Goal: Check status: Check status

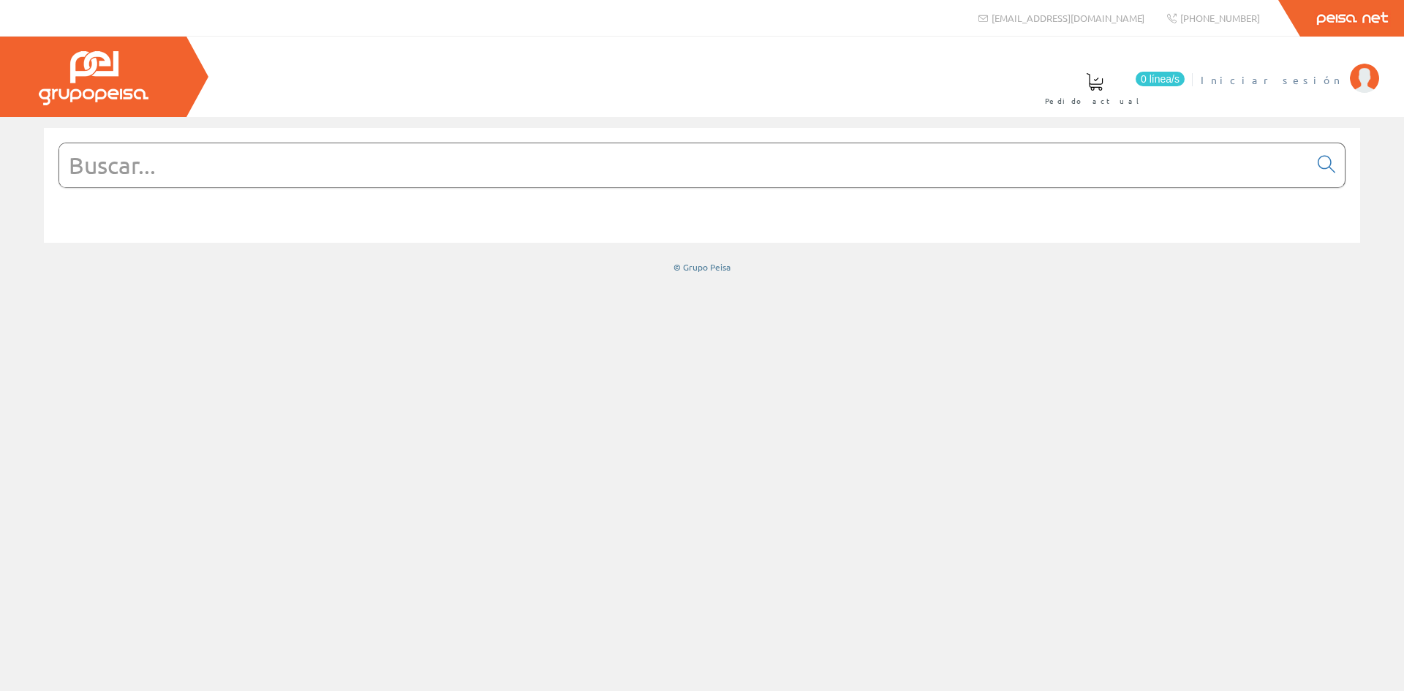
click at [1308, 83] on span "Iniciar sesión" at bounding box center [1271, 79] width 142 height 15
click at [1324, 83] on span "INSBE S.L." at bounding box center [1287, 79] width 109 height 15
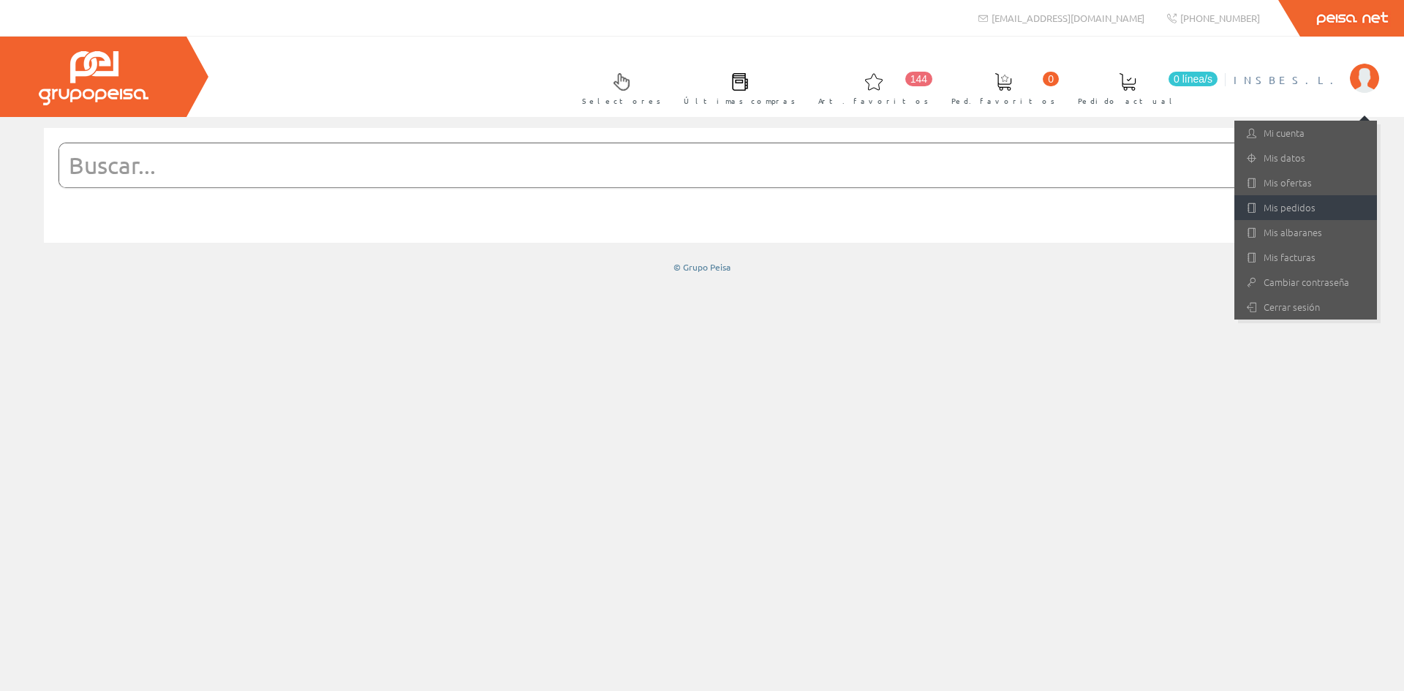
click at [1299, 209] on link "Mis pedidos" at bounding box center [1305, 207] width 143 height 25
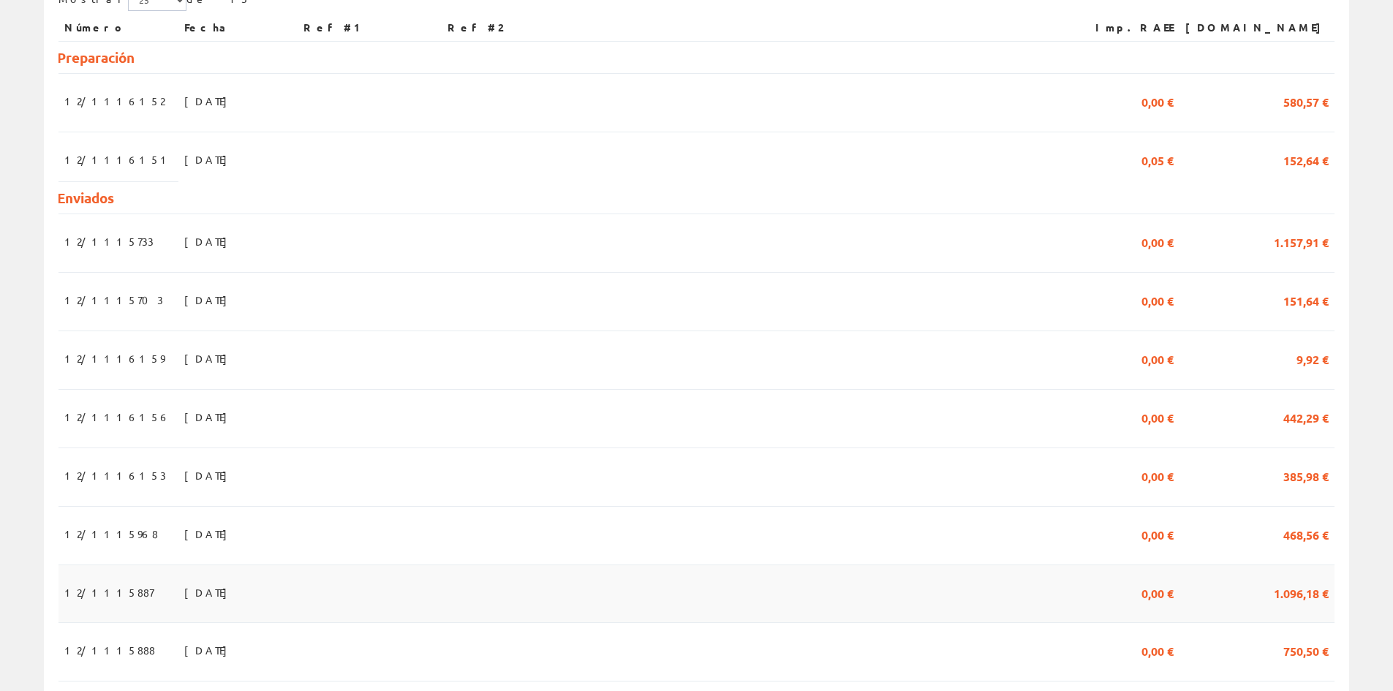
scroll to position [303, 0]
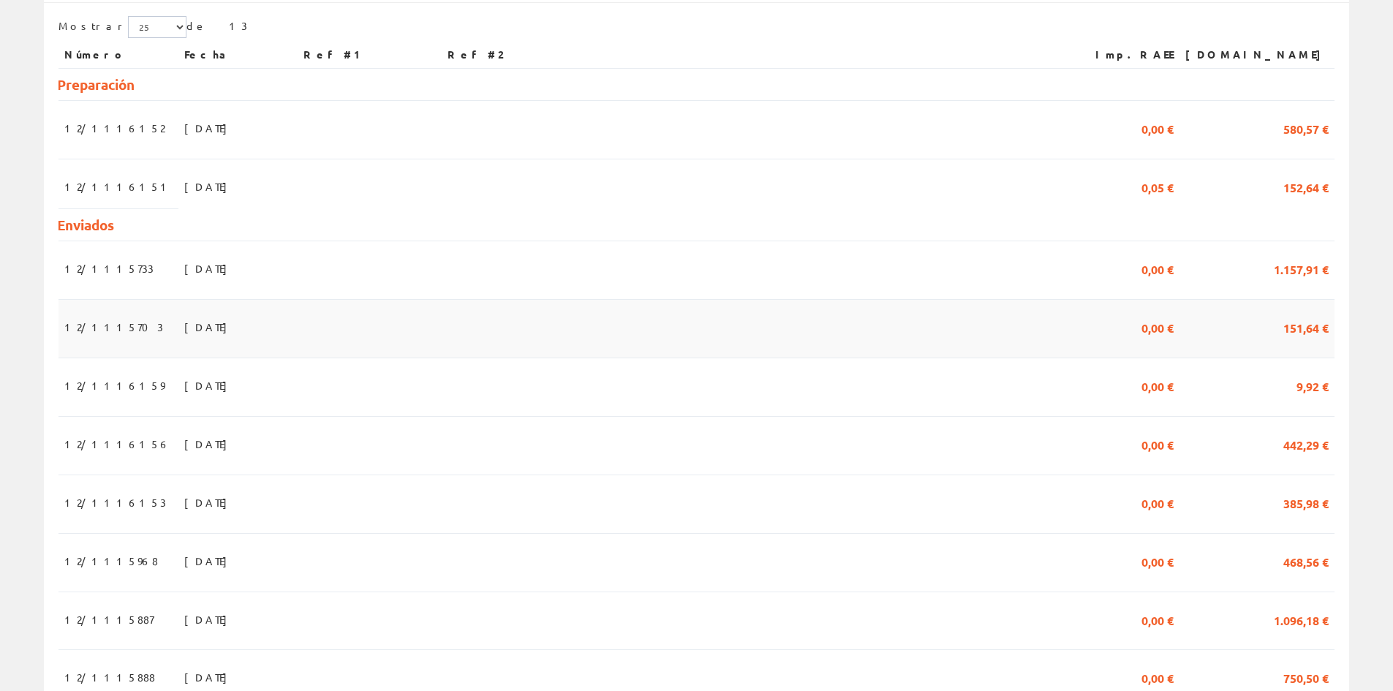
click at [184, 329] on span "28/07/2025" at bounding box center [209, 326] width 50 height 25
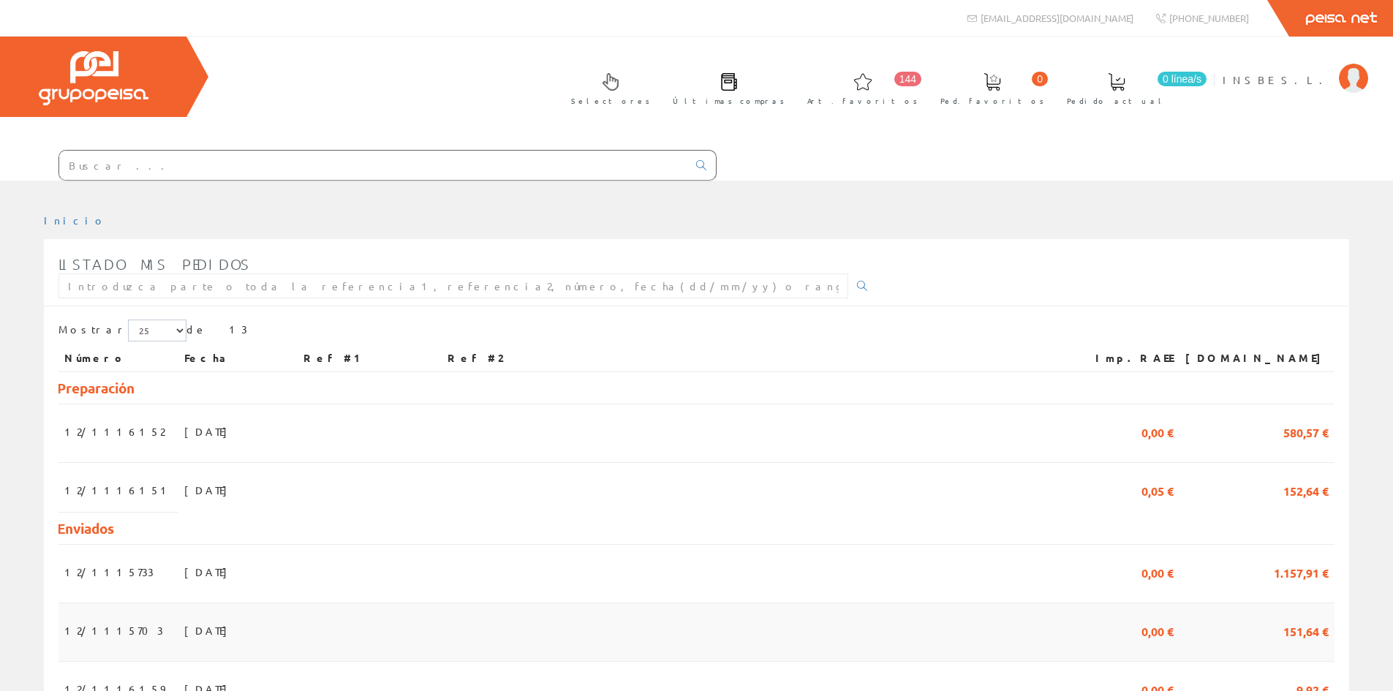
scroll to position [303, 0]
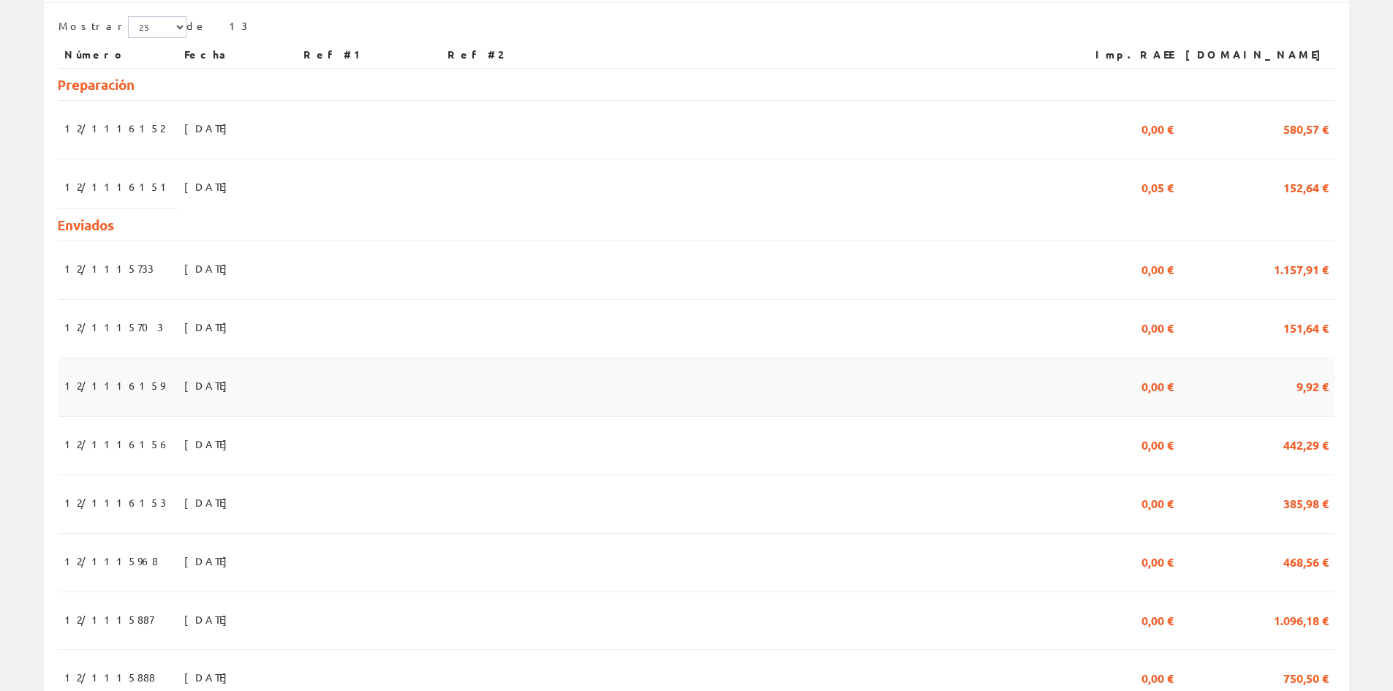
click at [184, 388] on span "[DATE]" at bounding box center [209, 385] width 50 height 25
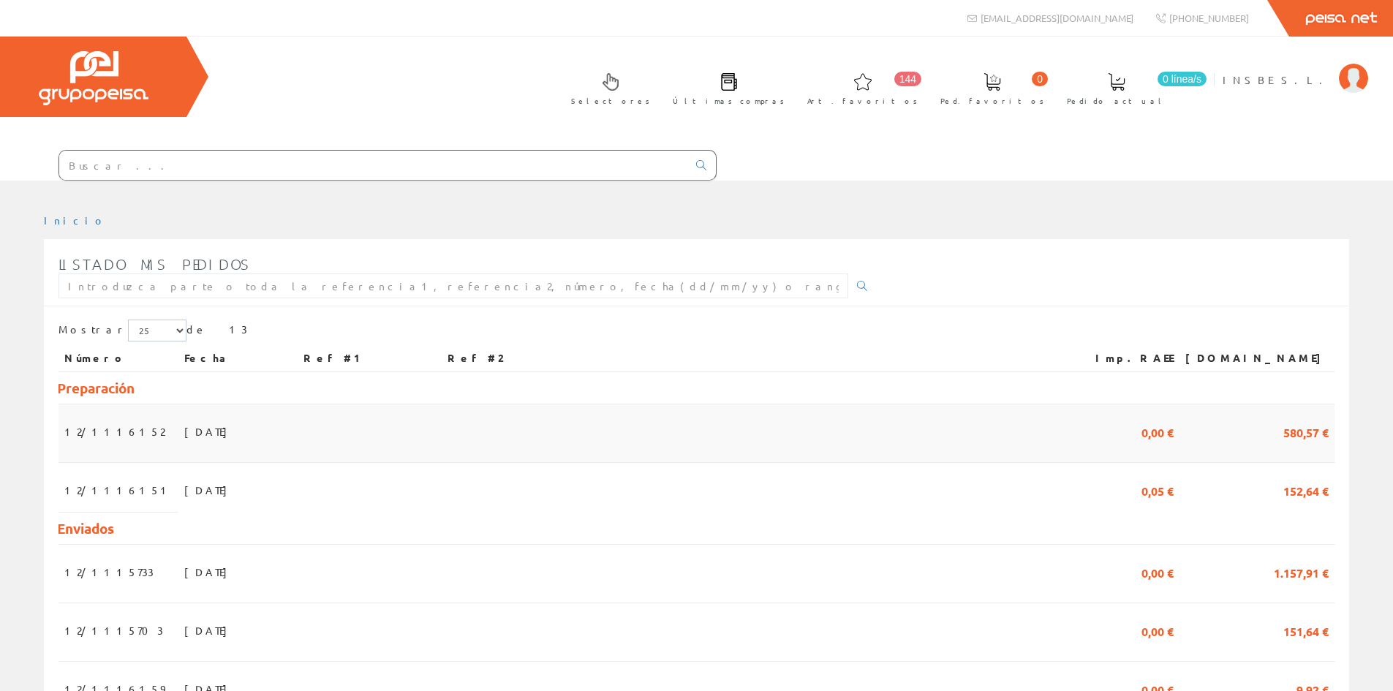
scroll to position [303, 0]
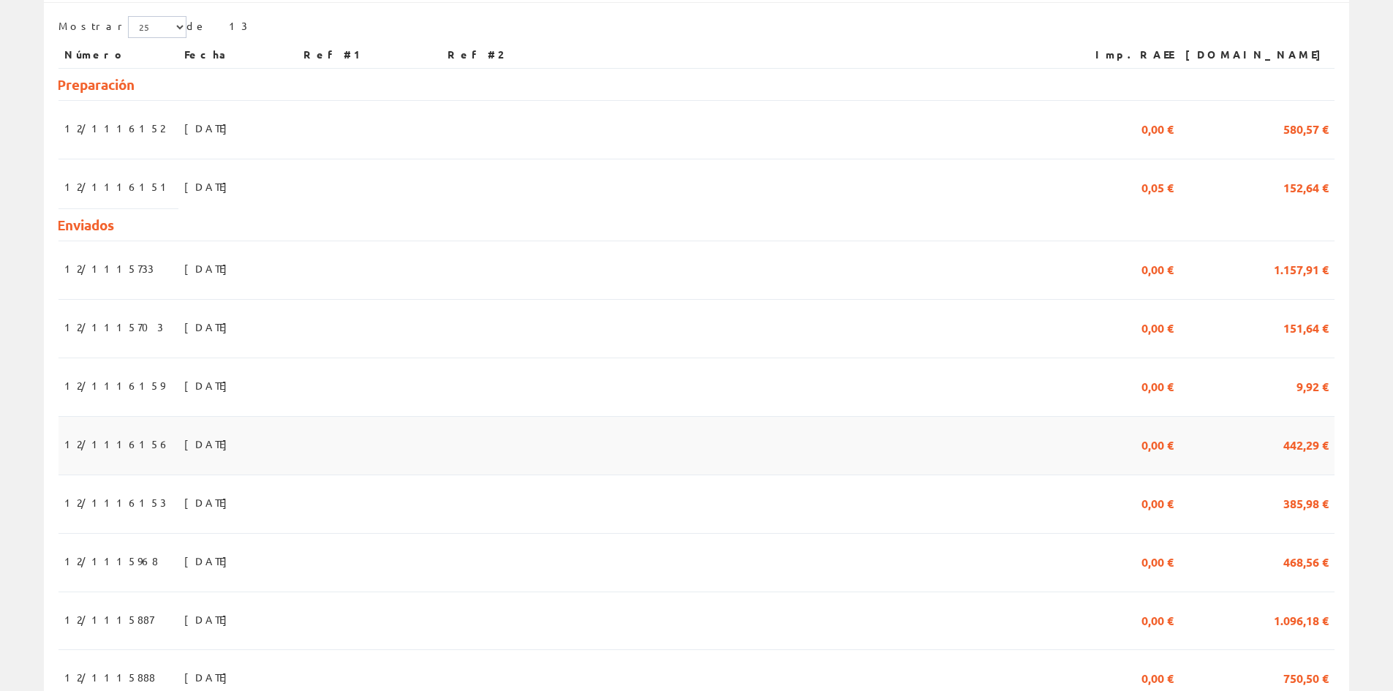
click at [184, 448] on span "[DATE]" at bounding box center [209, 443] width 50 height 25
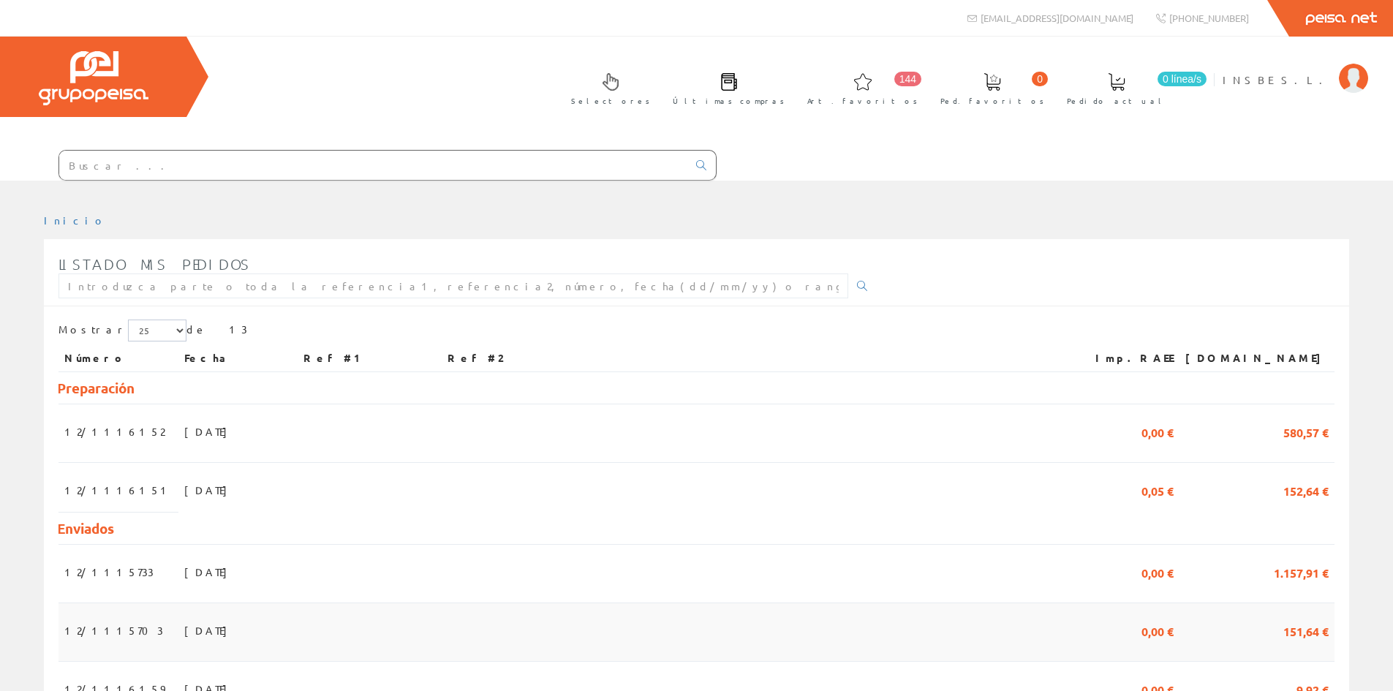
scroll to position [303, 0]
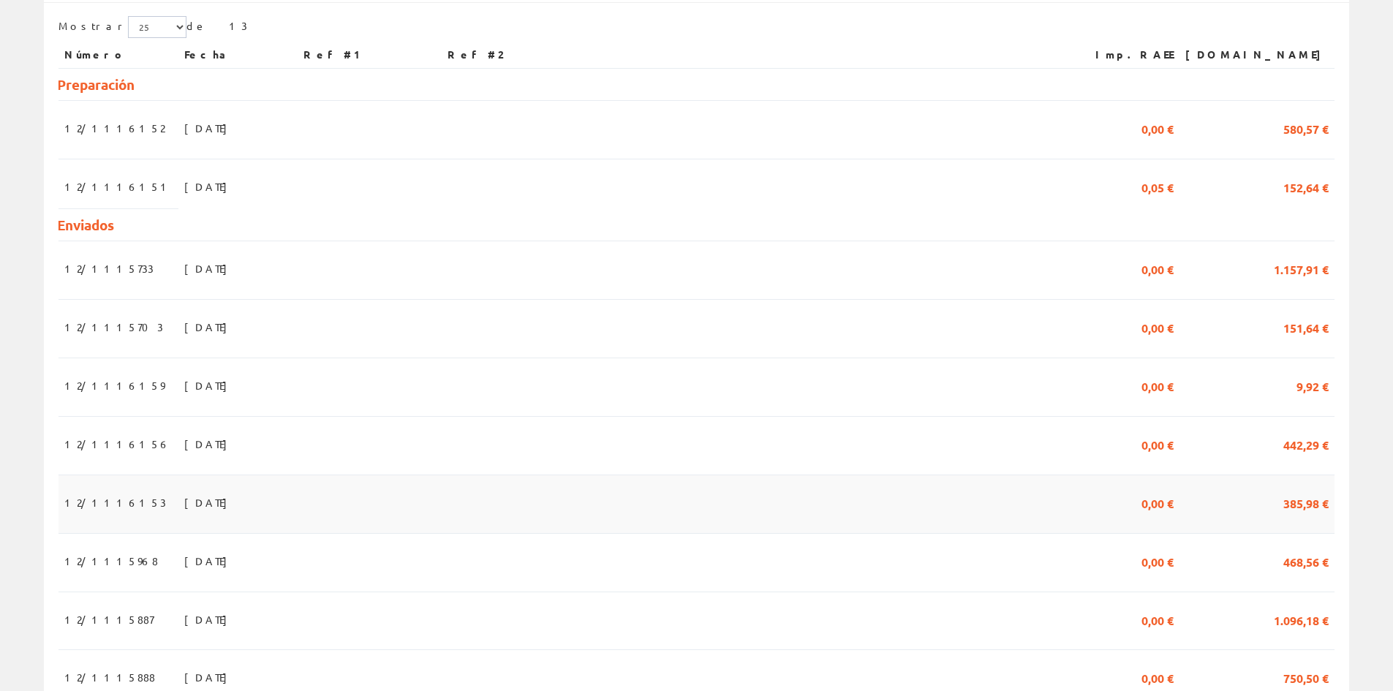
click at [184, 504] on span "18/08/2025" at bounding box center [209, 502] width 50 height 25
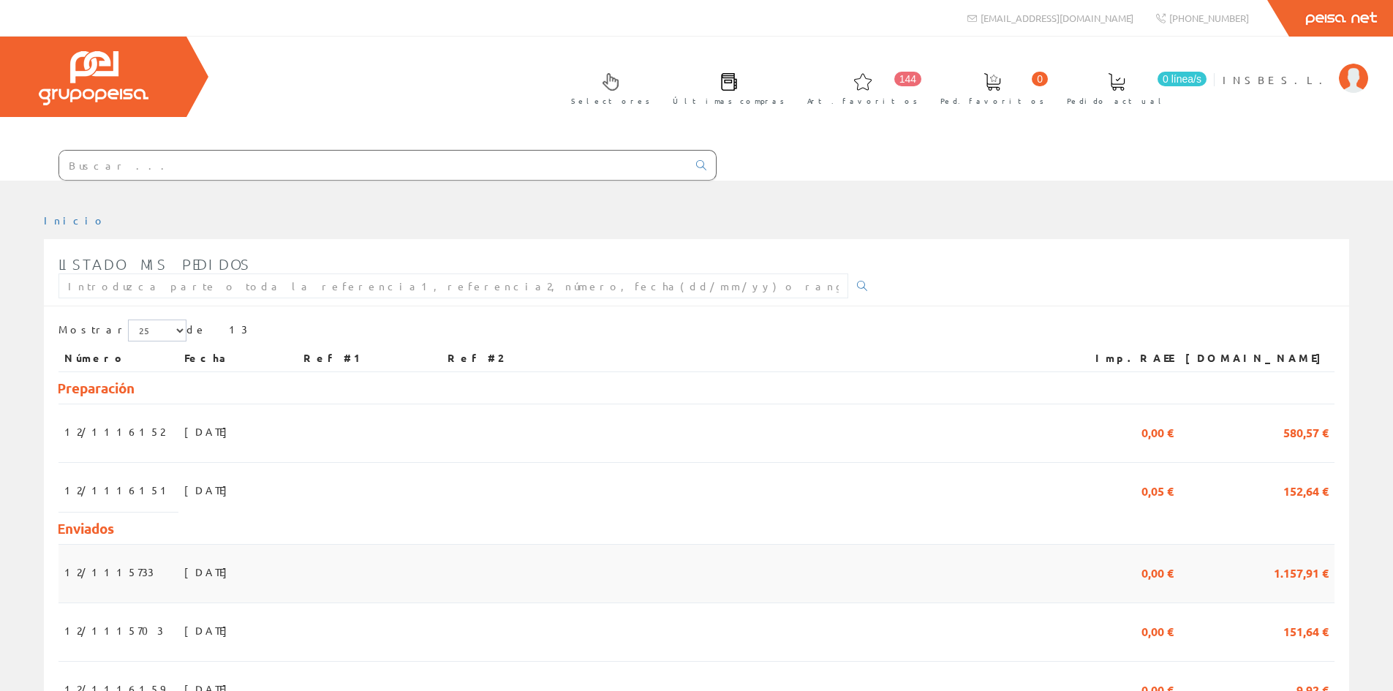
scroll to position [303, 0]
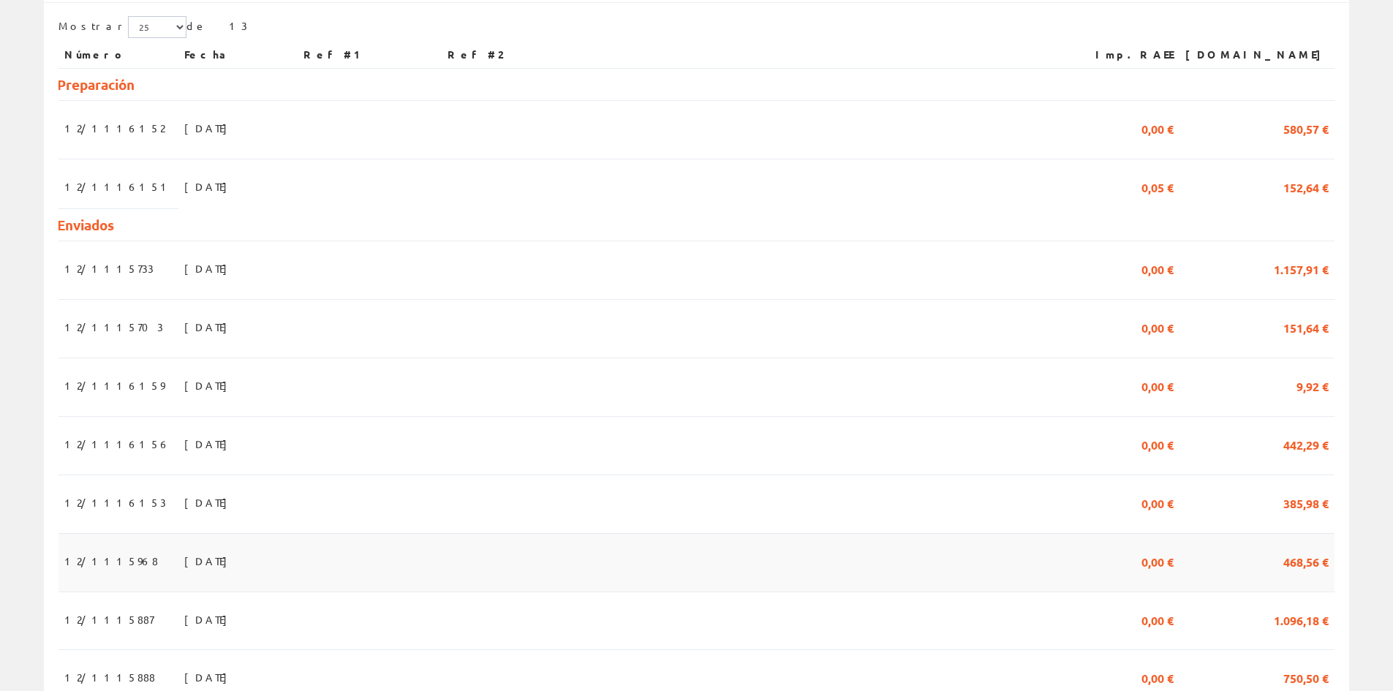
click at [184, 563] on span "[DATE]" at bounding box center [209, 560] width 50 height 25
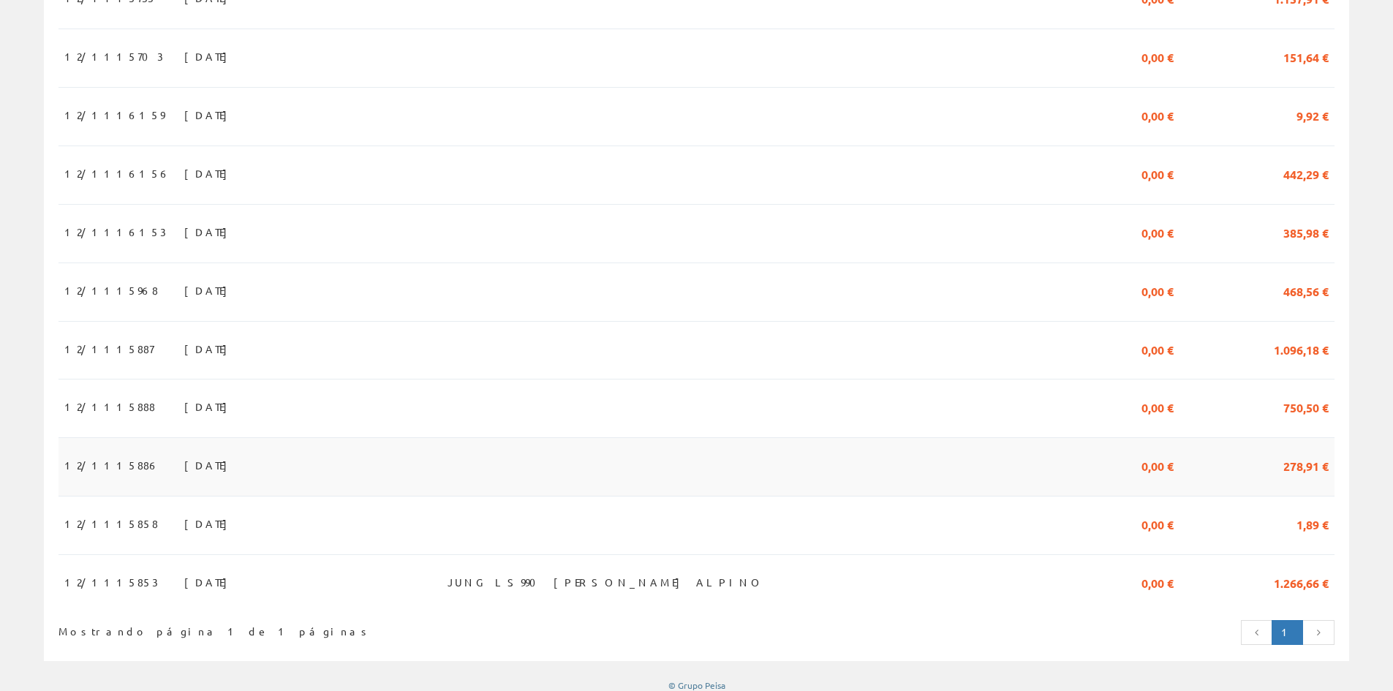
scroll to position [596, 0]
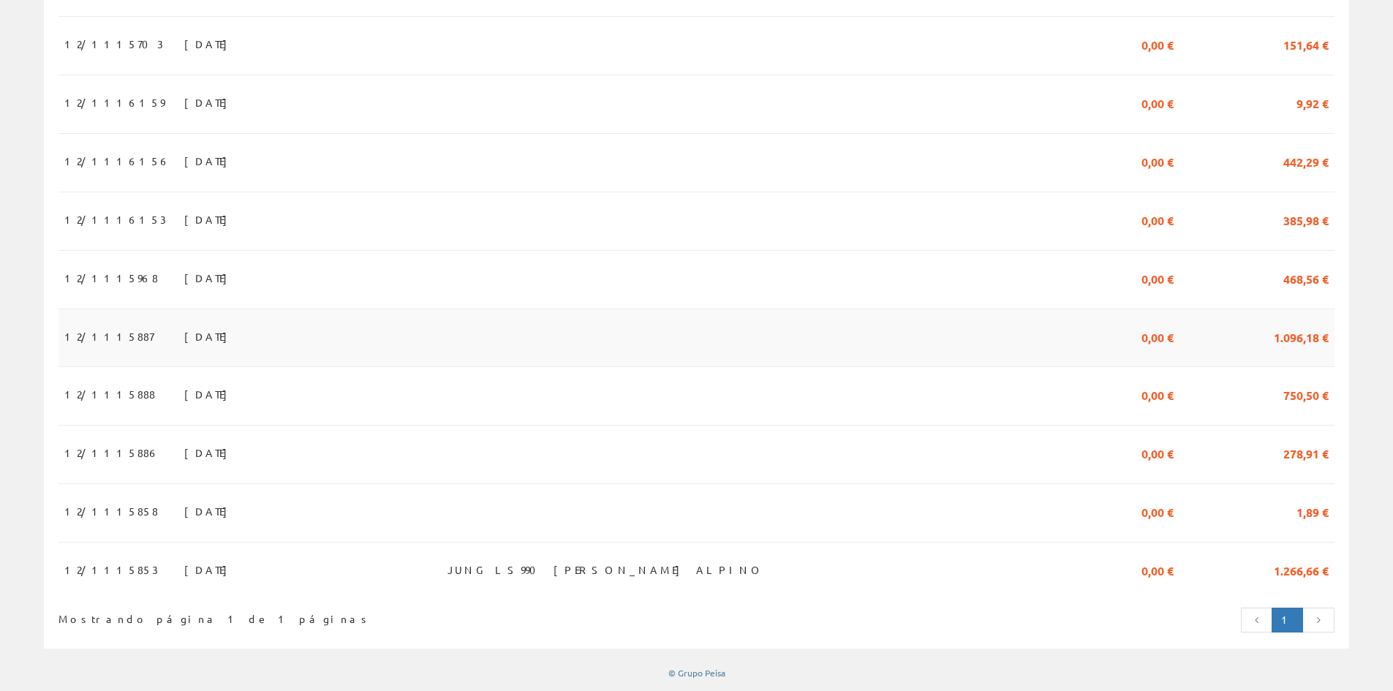
click at [184, 335] on span "[DATE]" at bounding box center [209, 336] width 50 height 25
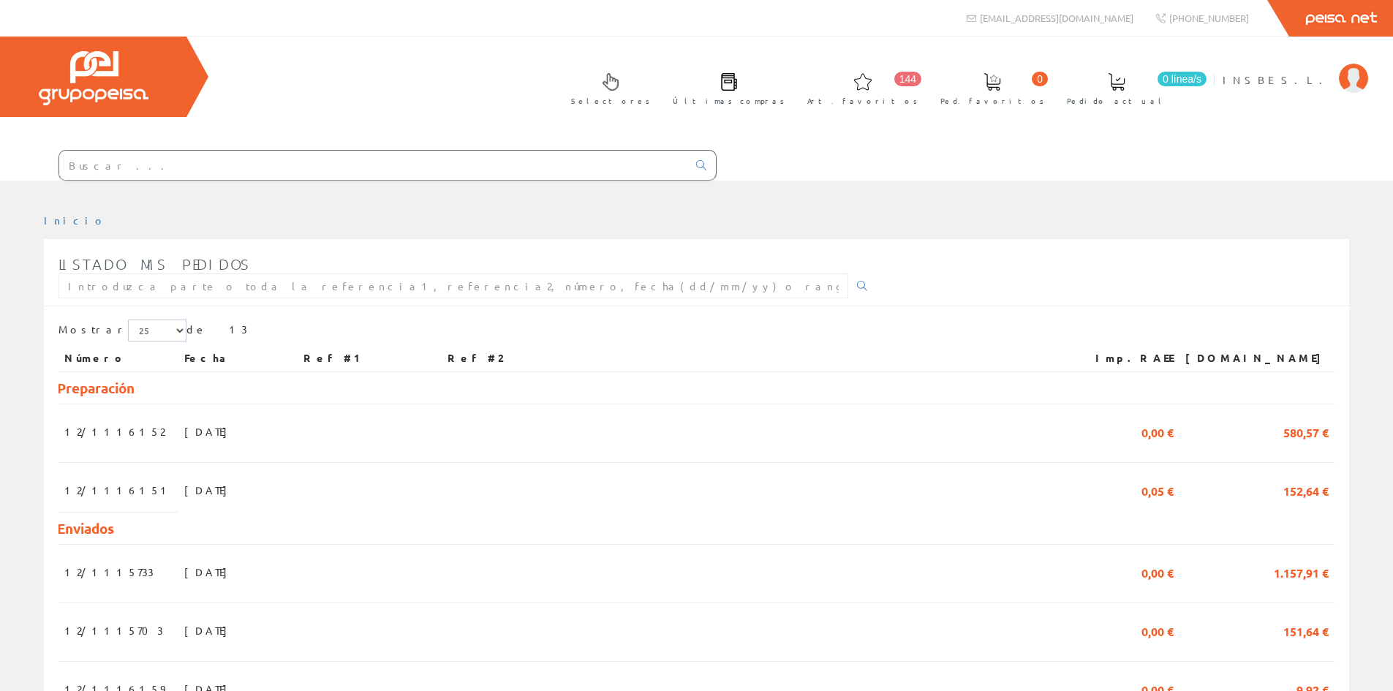
scroll to position [596, 0]
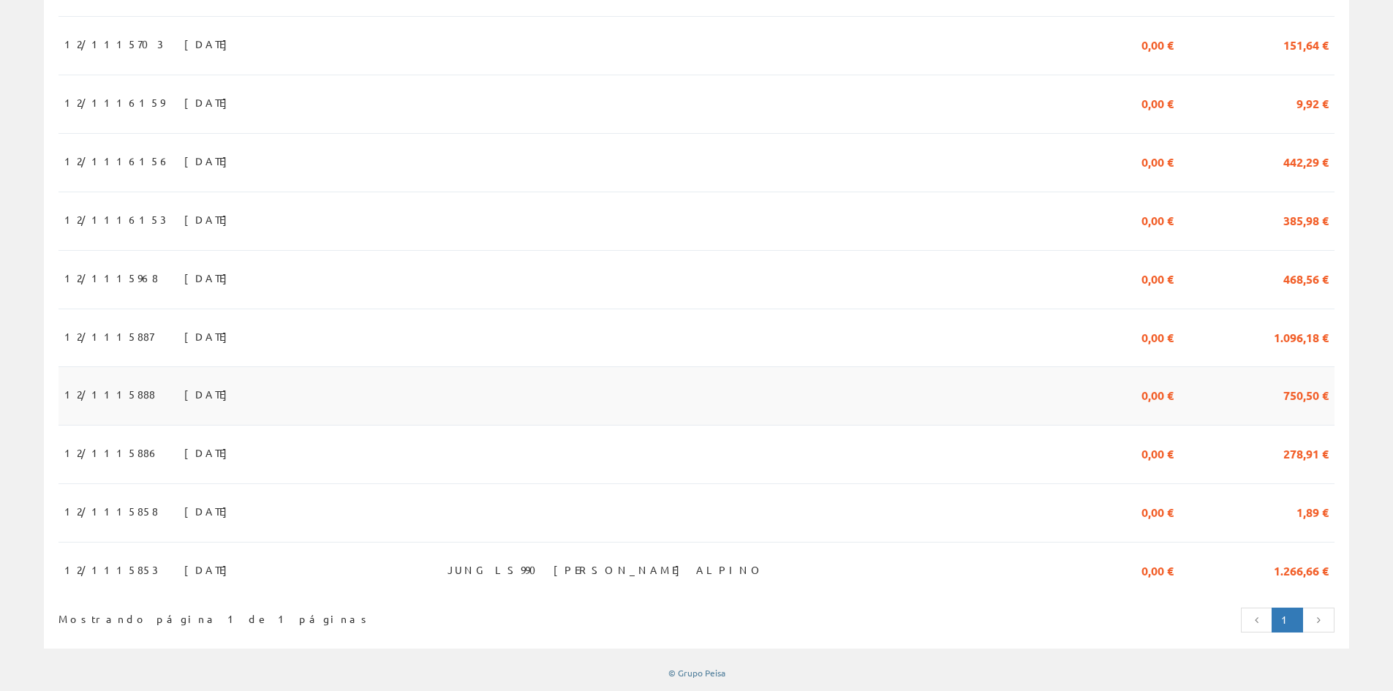
click at [184, 397] on span "04/08/2025" at bounding box center [209, 394] width 50 height 25
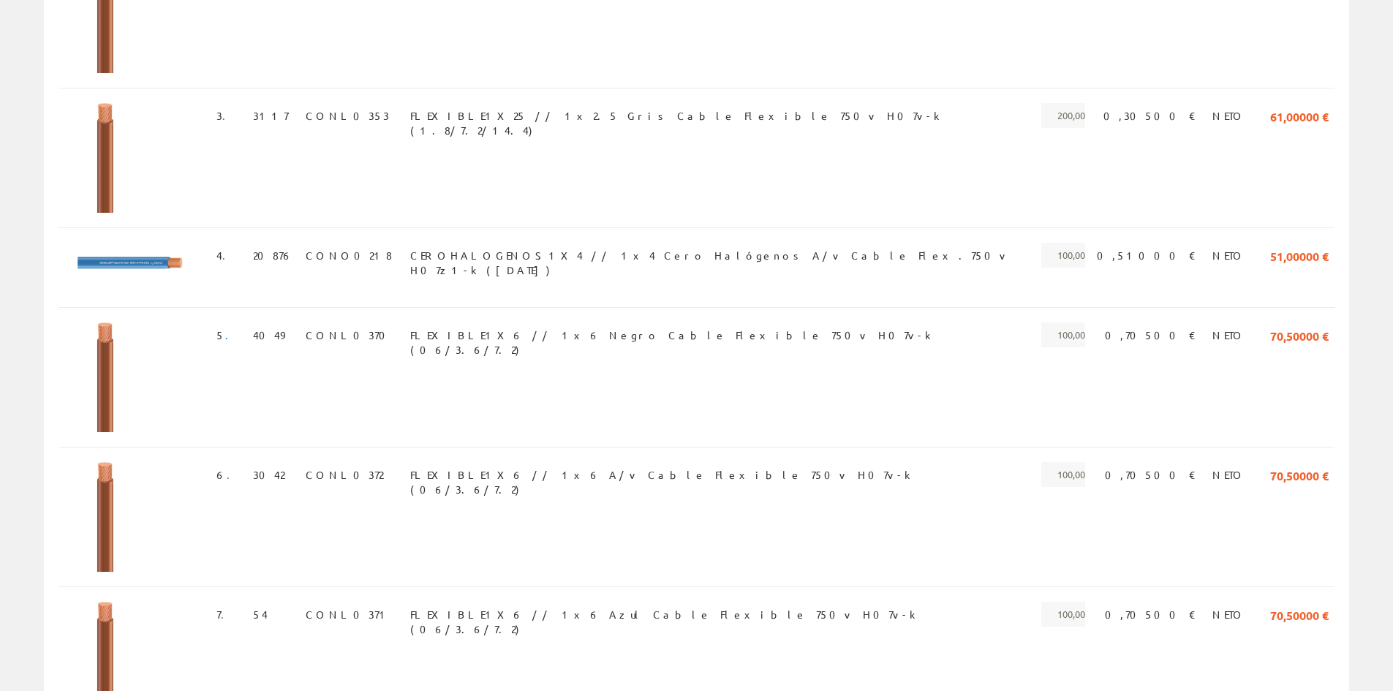
scroll to position [286, 0]
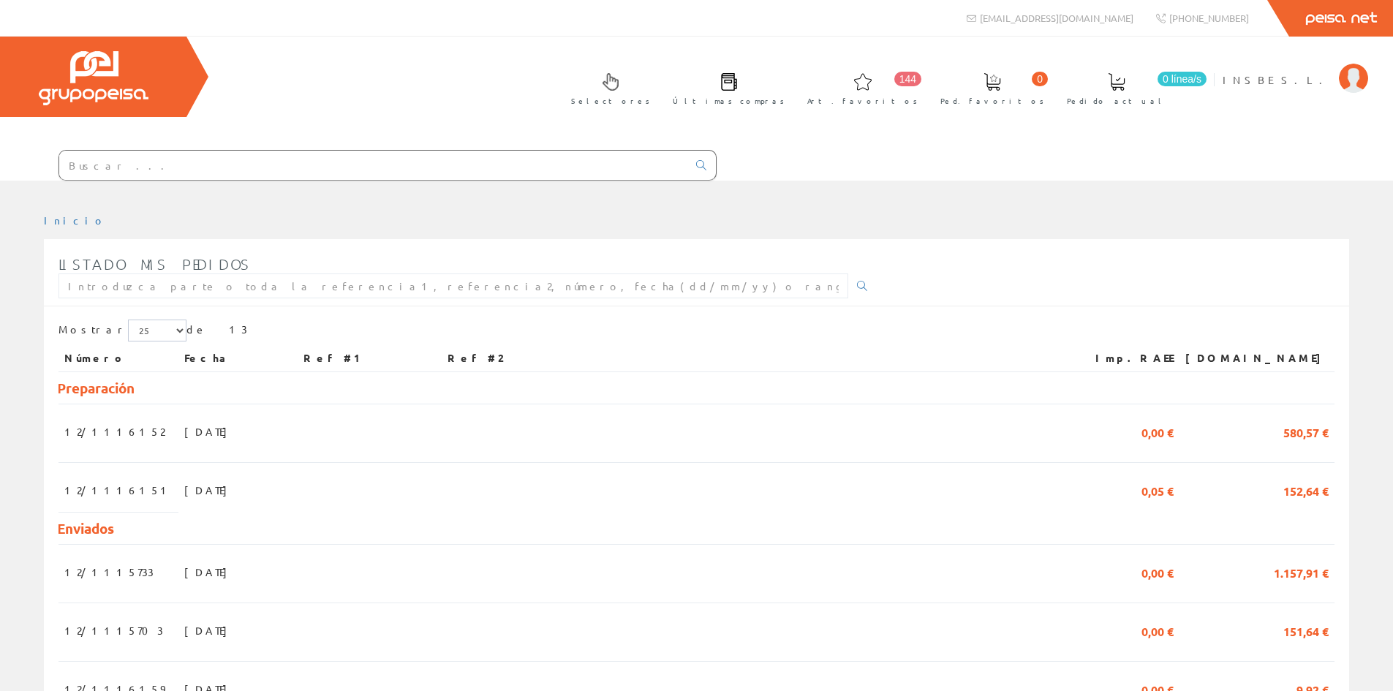
scroll to position [596, 0]
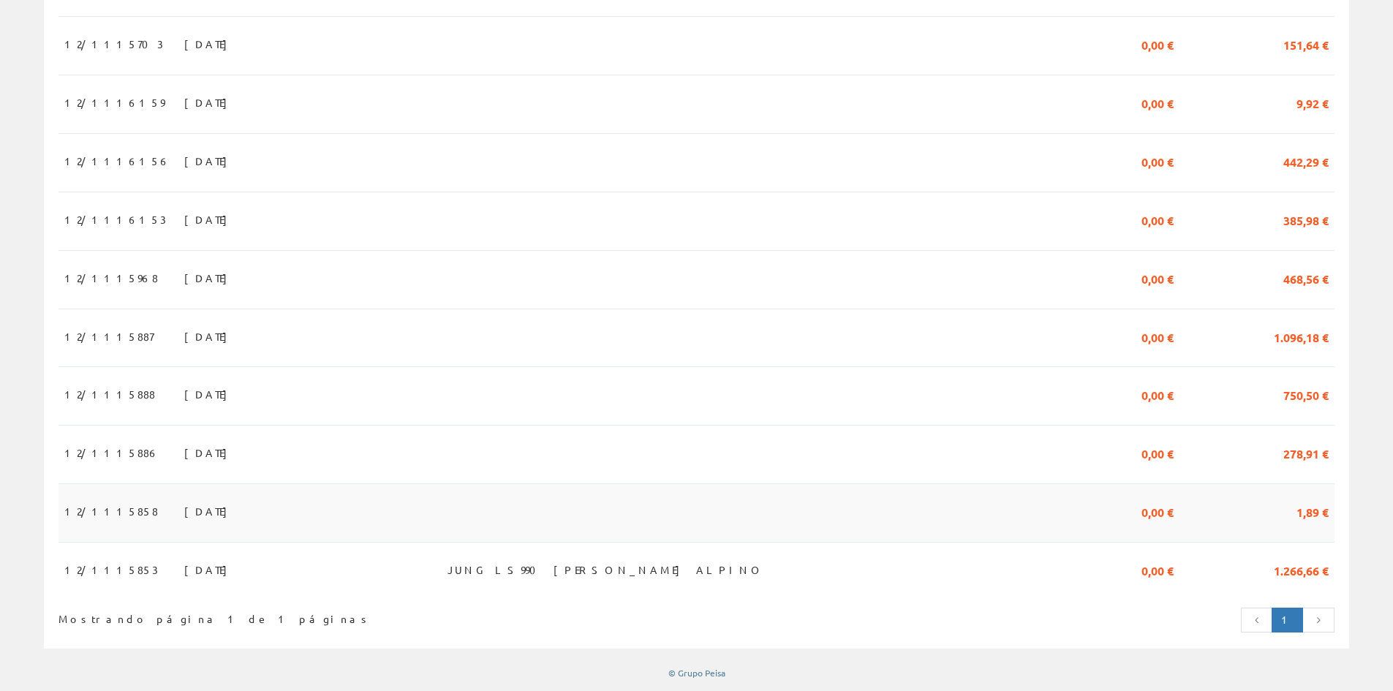
click at [184, 502] on span "04/08/2025" at bounding box center [209, 511] width 50 height 25
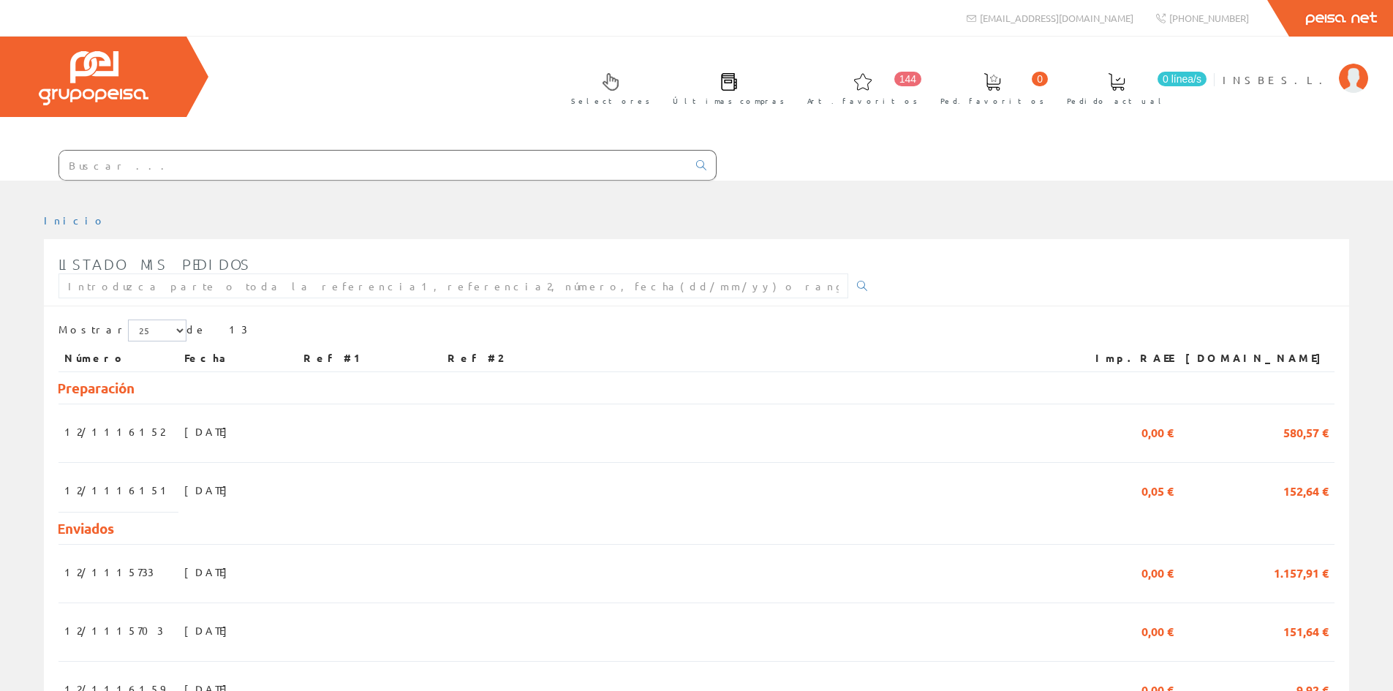
scroll to position [596, 0]
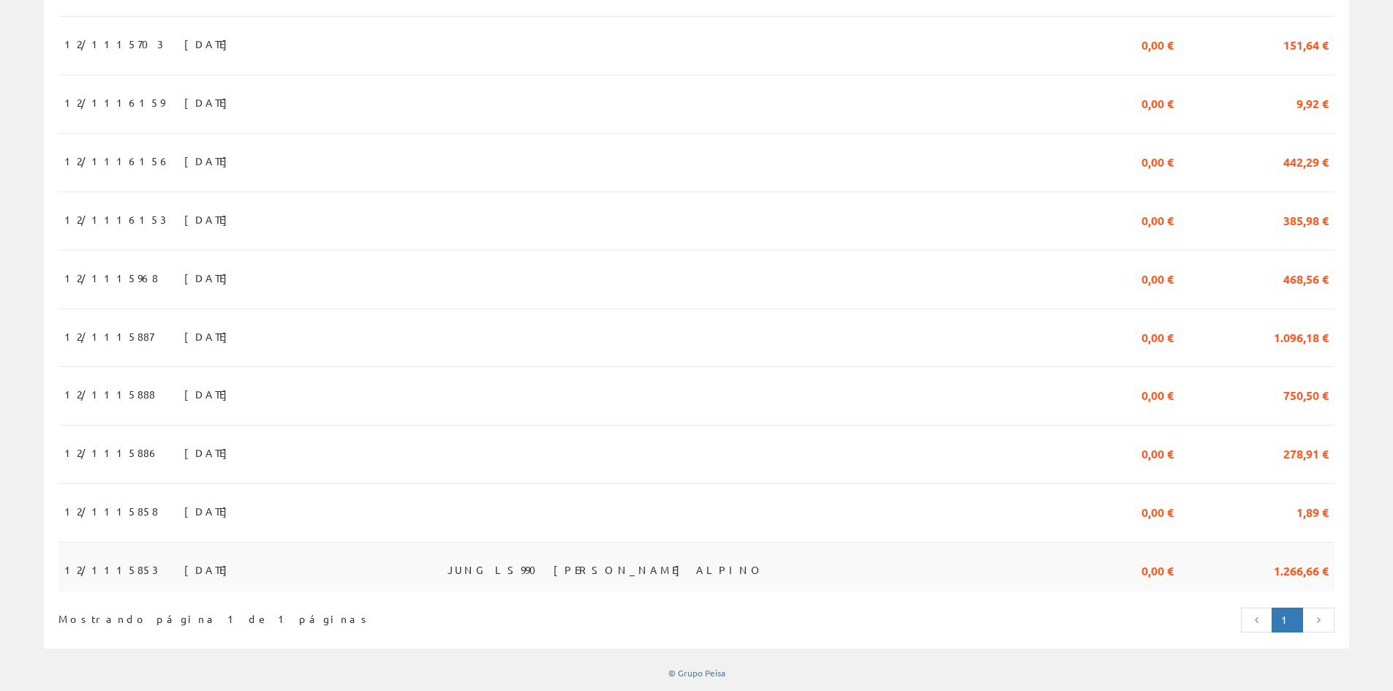
click at [184, 568] on span "04/08/2025" at bounding box center [209, 569] width 50 height 25
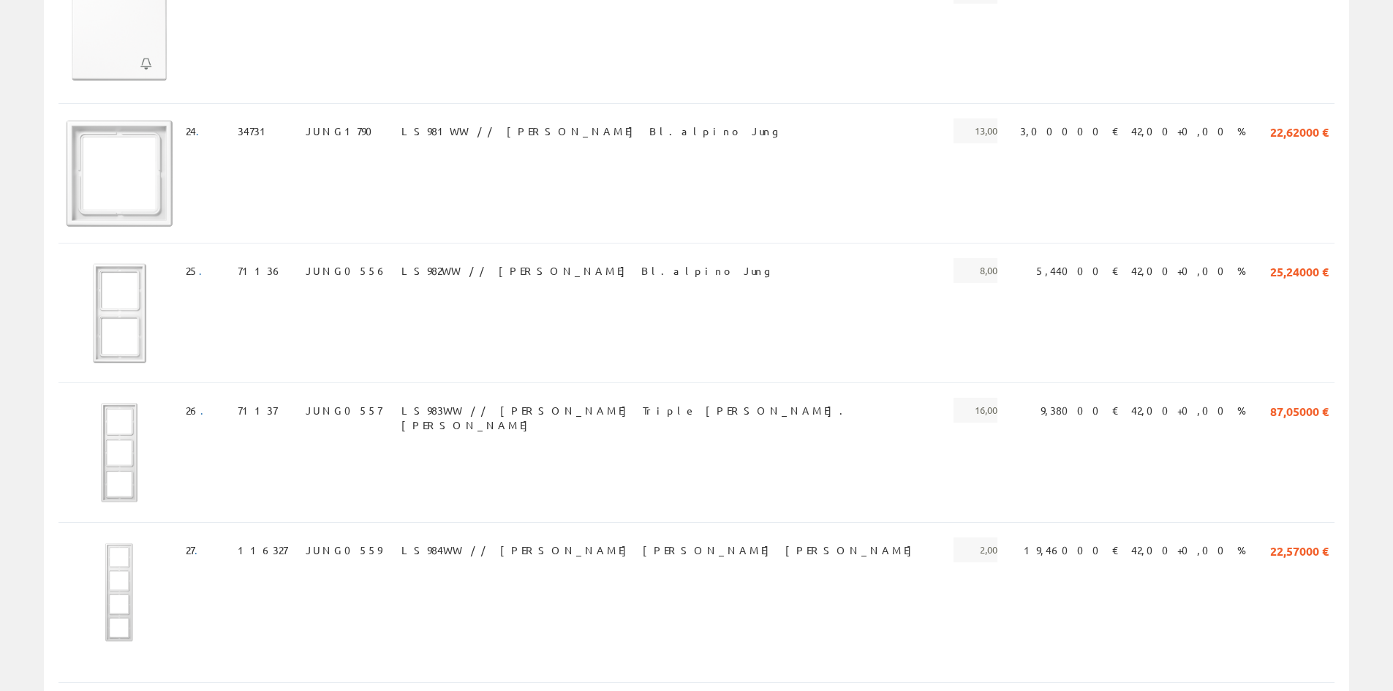
scroll to position [3092, 0]
